Goal: Information Seeking & Learning: Learn about a topic

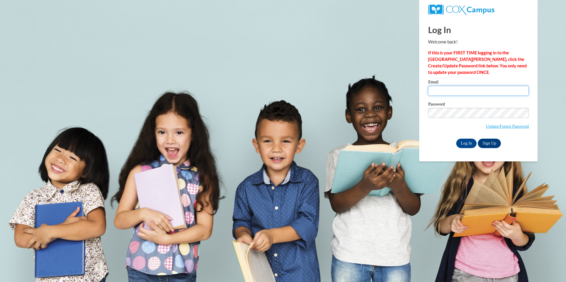
click at [456, 92] on input "Email" at bounding box center [478, 91] width 101 height 10
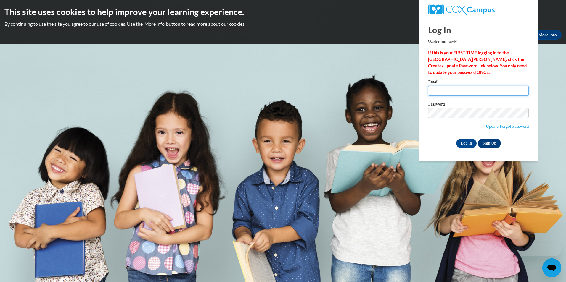
type input "grissomyanardo@yahoo.com"
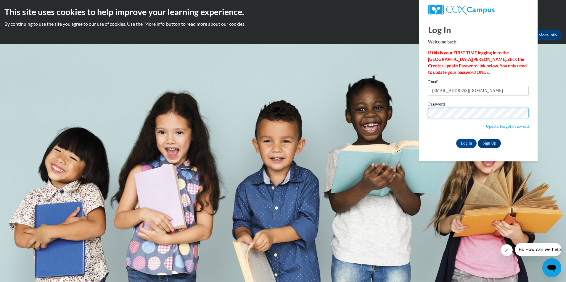
click at [456, 139] on input "Log In" at bounding box center [466, 143] width 21 height 9
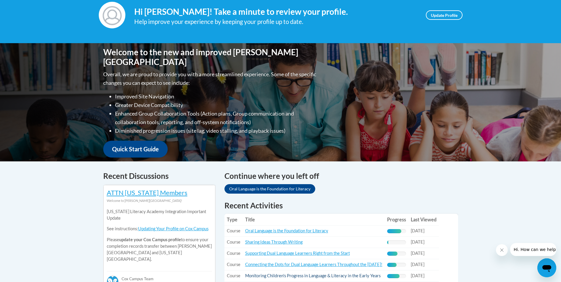
scroll to position [207, 0]
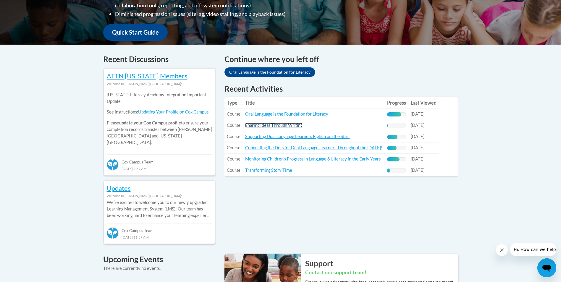
click at [276, 123] on link "Sharing Ideas Through Writing" at bounding box center [273, 125] width 57 height 5
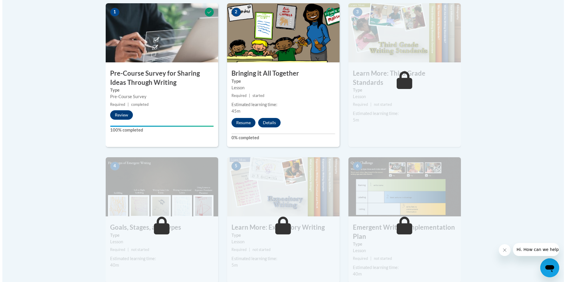
scroll to position [259, 0]
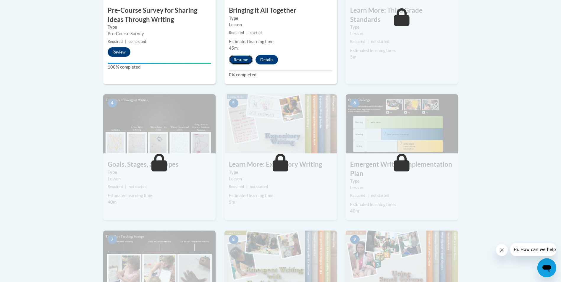
click at [242, 56] on button "Resume" at bounding box center [241, 59] width 24 height 9
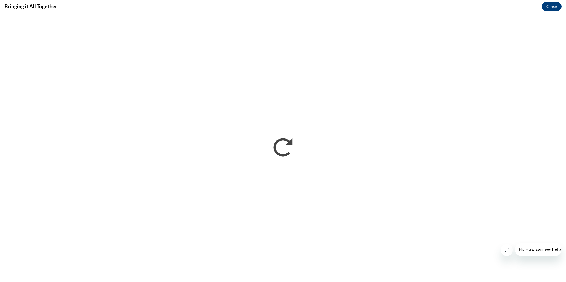
scroll to position [0, 0]
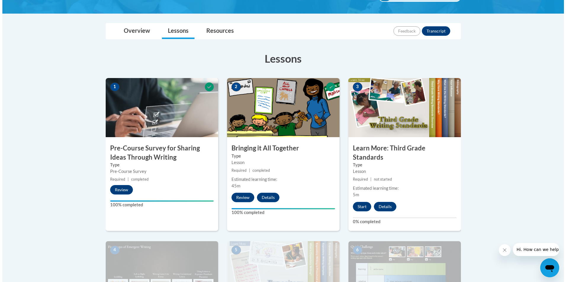
scroll to position [107, 0]
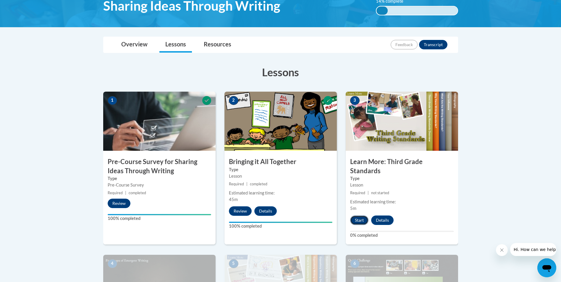
click at [359, 216] on button "Start" at bounding box center [359, 220] width 18 height 9
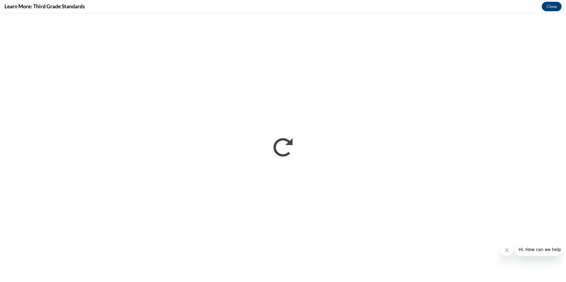
scroll to position [0, 0]
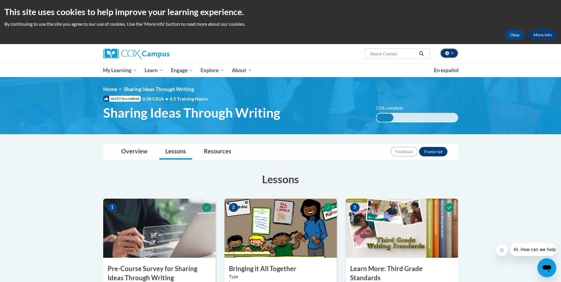
click at [452, 52] on button "button" at bounding box center [449, 53] width 18 height 9
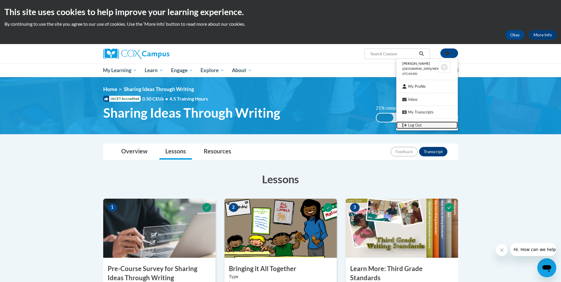
click at [414, 125] on link "Log Out" at bounding box center [427, 125] width 62 height 7
